Goal: Contribute content

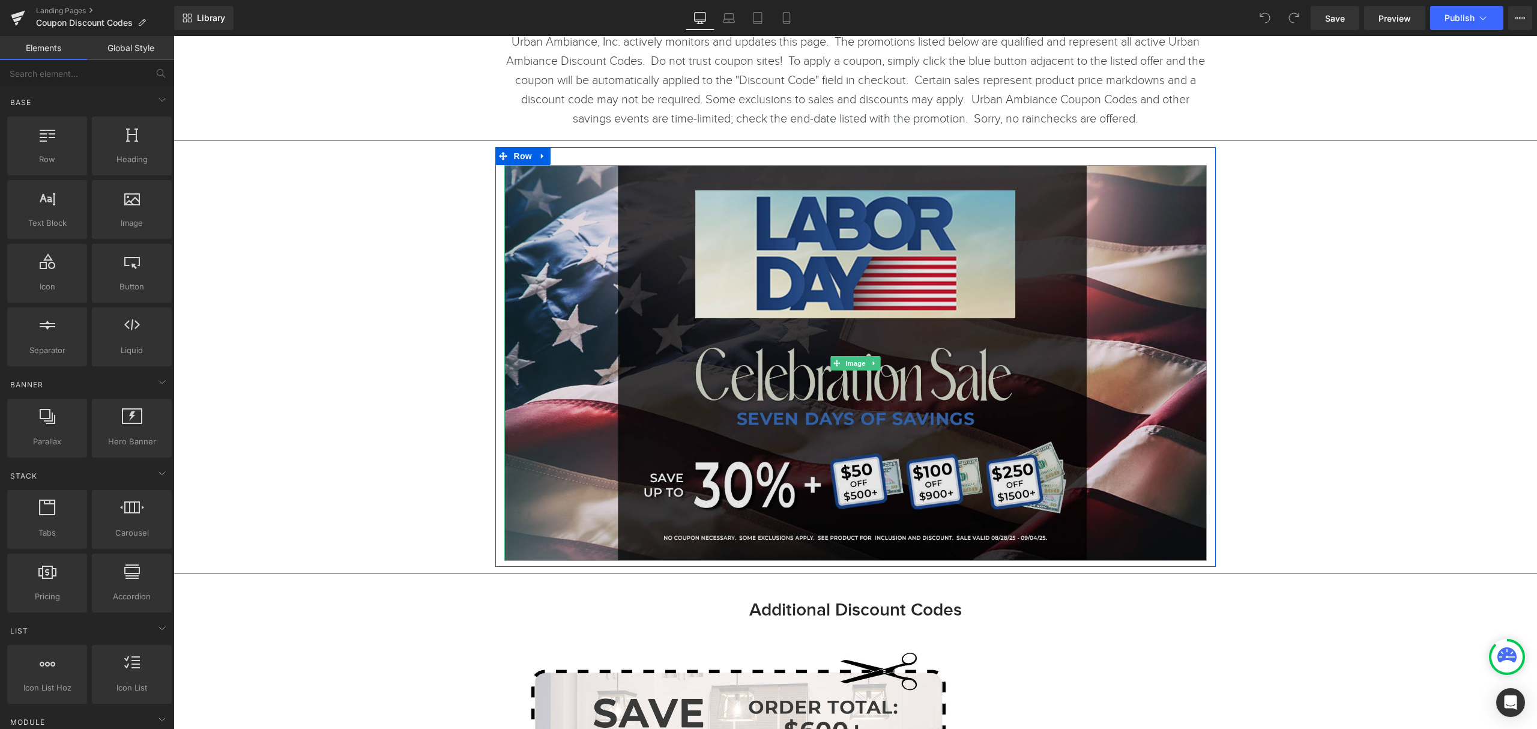
scroll to position [240, 0]
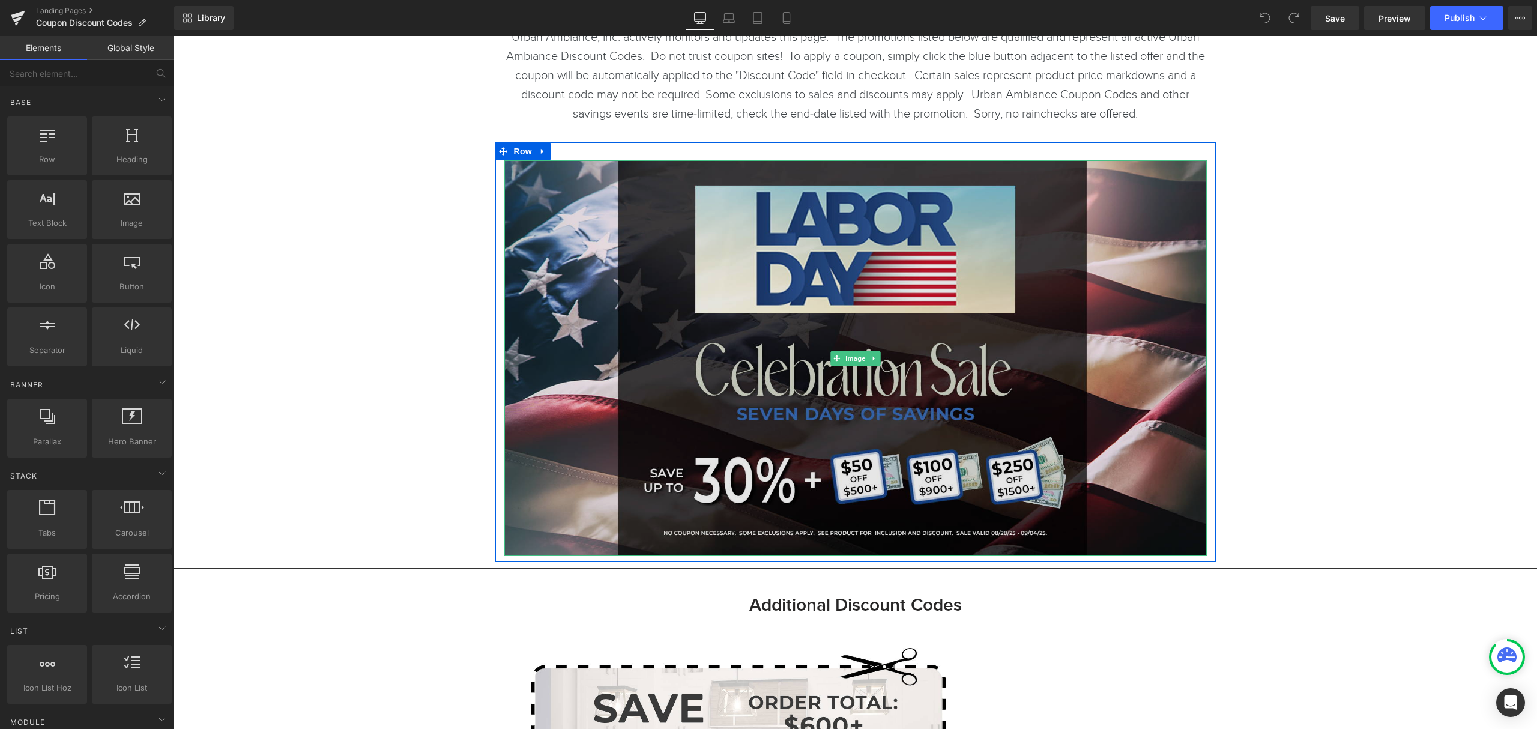
click at [988, 404] on img at bounding box center [855, 357] width 702 height 395
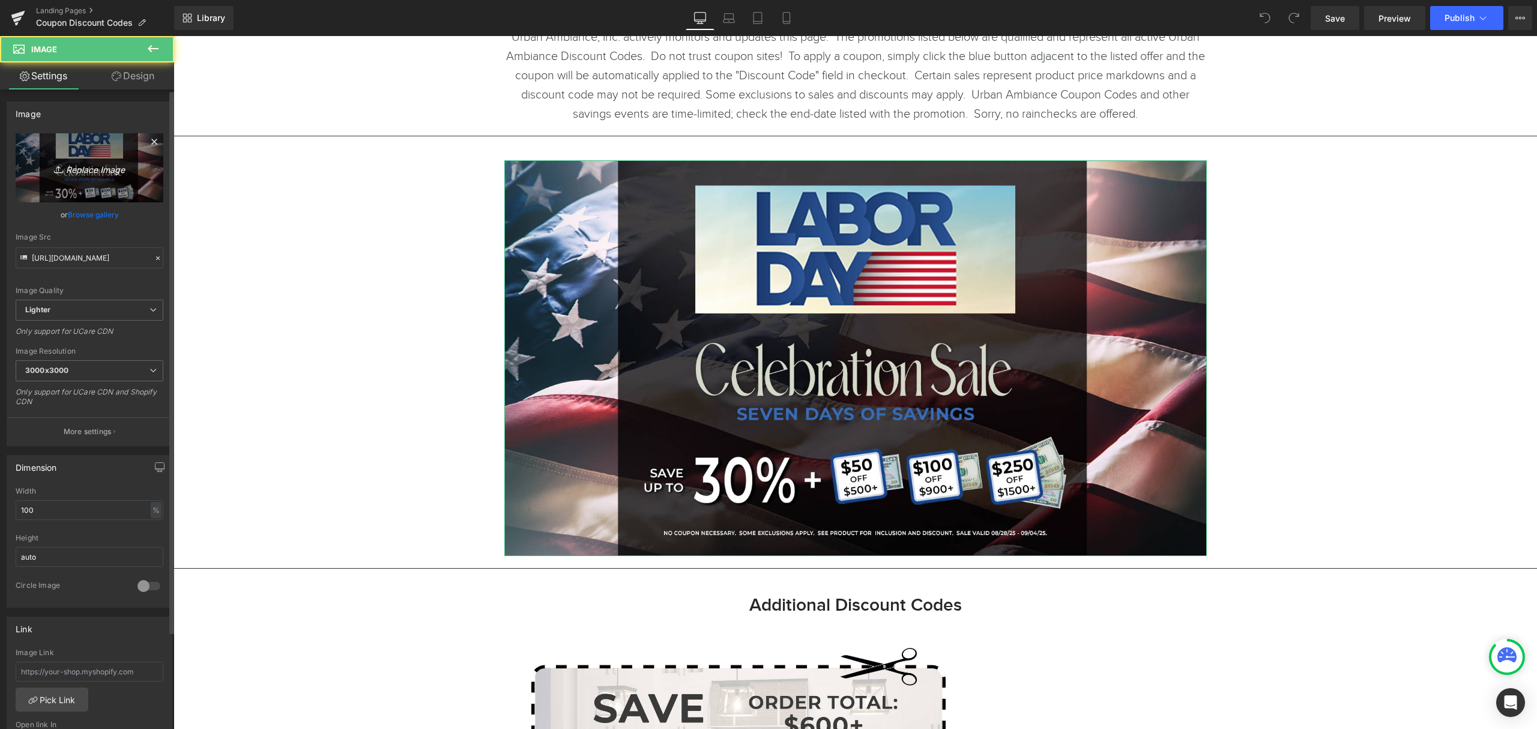
click at [83, 160] on icon "Replace Image" at bounding box center [89, 167] width 96 height 15
type input "C:\fakepath\2025 - Labor - Urban HP - No Button.jpg"
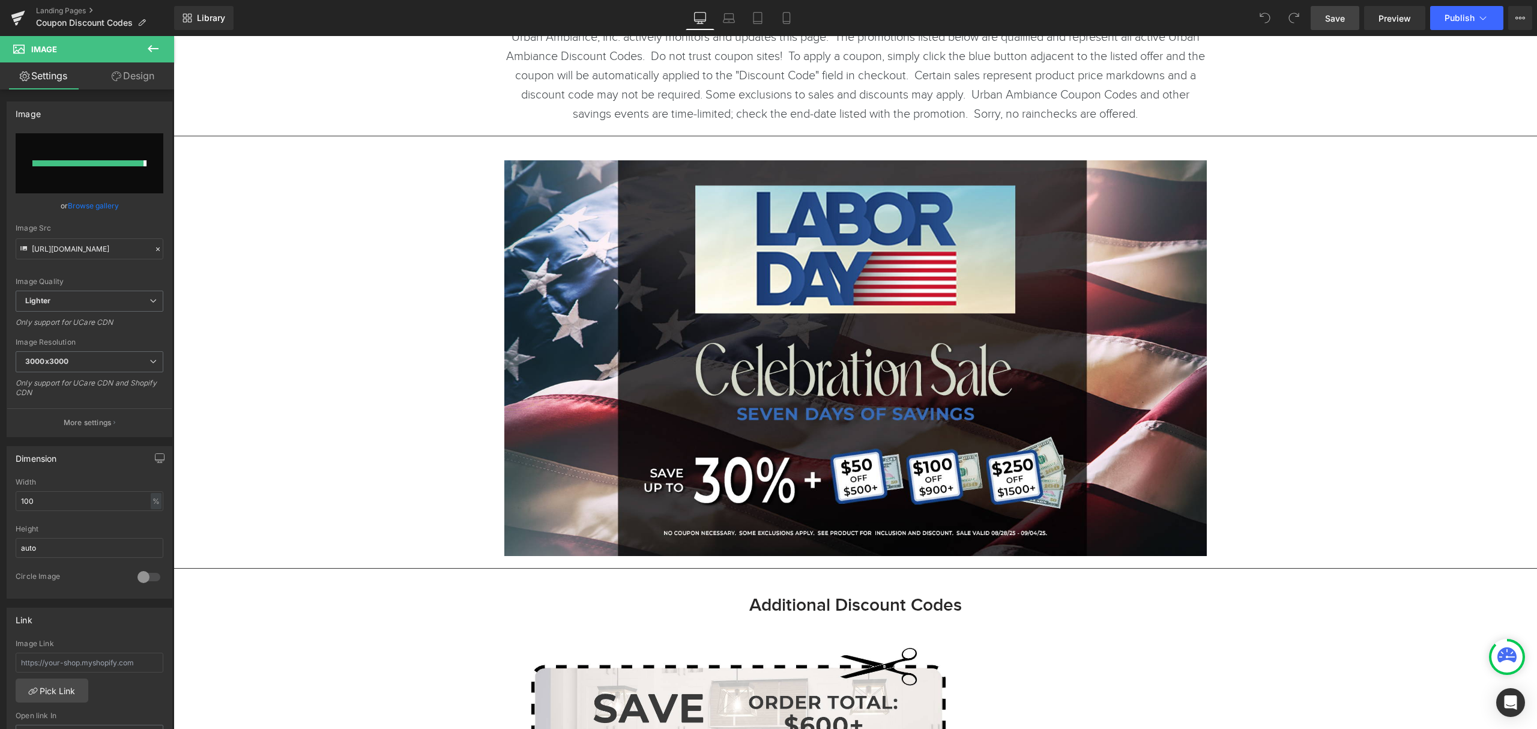
type input "[URL][DOMAIN_NAME]"
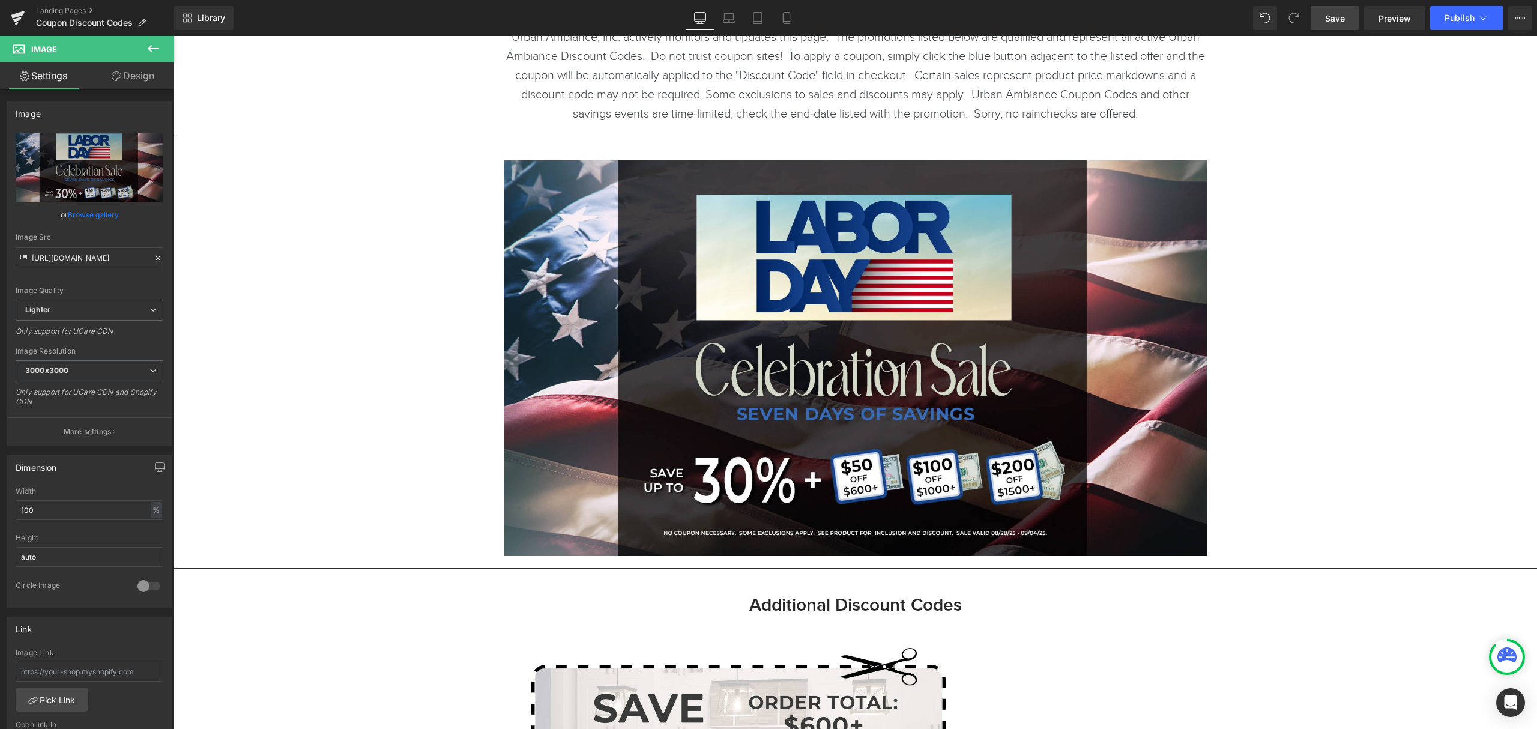
click at [1340, 15] on span "Save" at bounding box center [1335, 18] width 20 height 13
click at [1458, 22] on span "Publish" at bounding box center [1460, 18] width 30 height 10
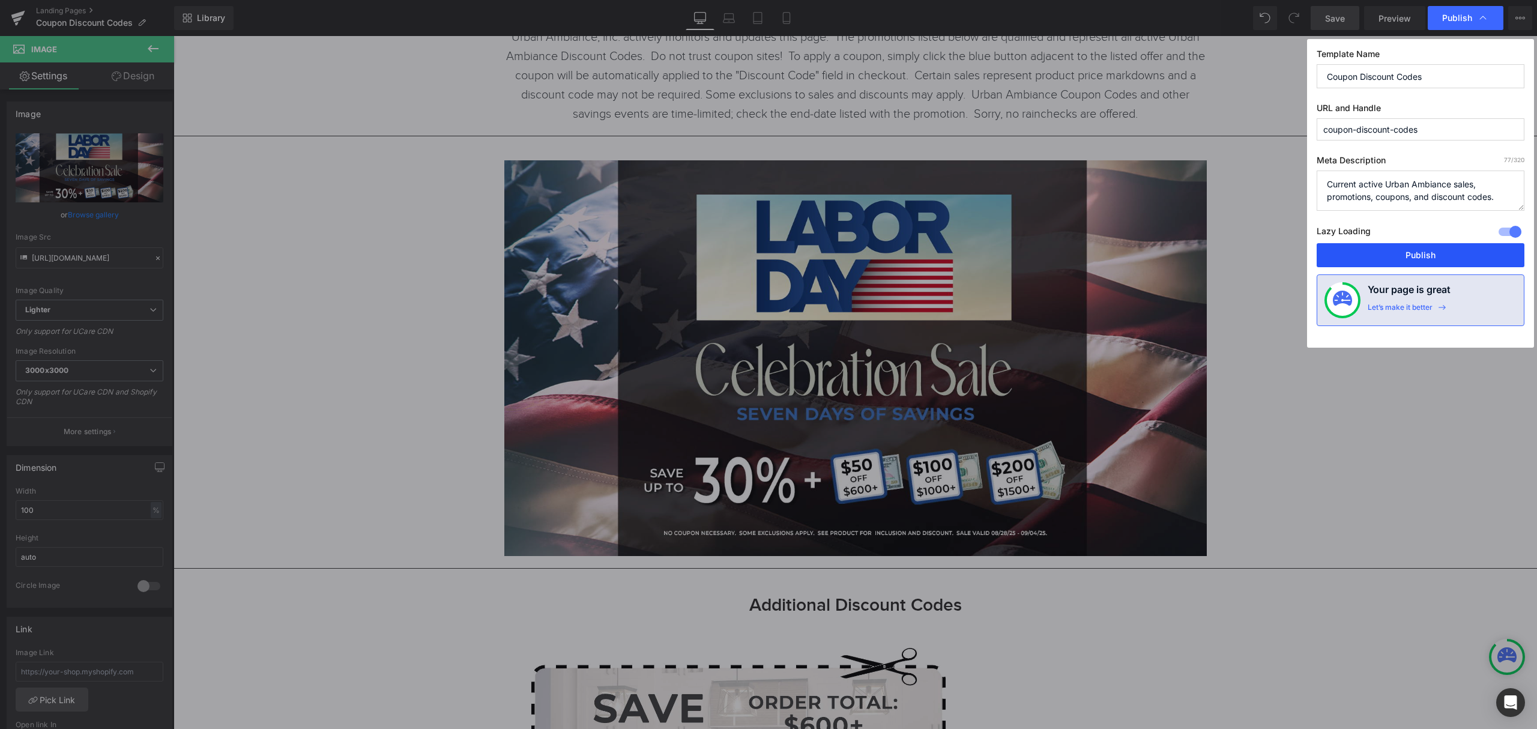
click at [1413, 256] on button "Publish" at bounding box center [1421, 255] width 208 height 24
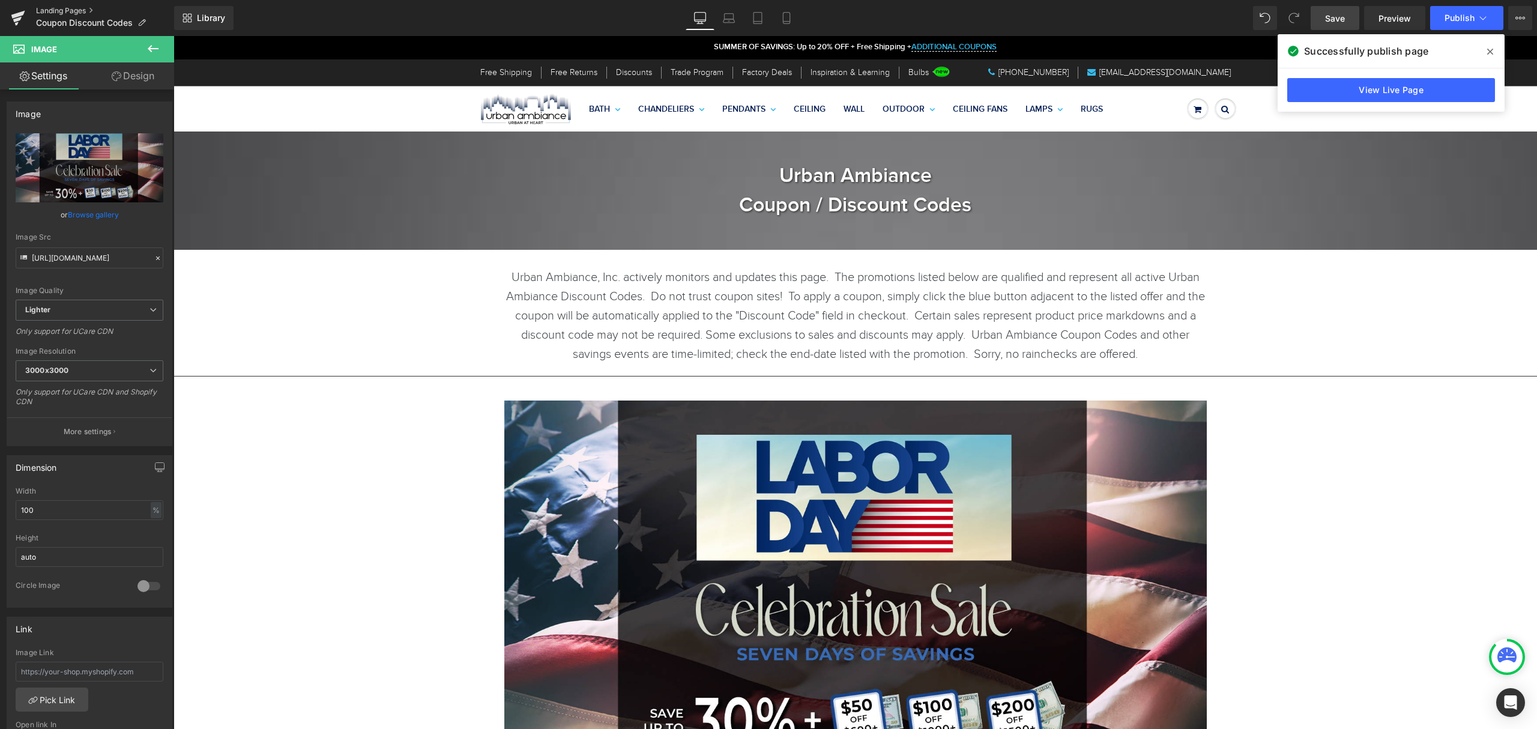
click at [49, 8] on link "Landing Pages" at bounding box center [105, 11] width 138 height 10
